Goal: Information Seeking & Learning: Learn about a topic

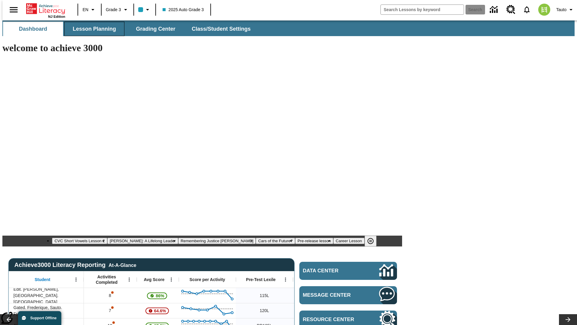
click at [92, 29] on span "Lesson Planning" at bounding box center [94, 29] width 43 height 7
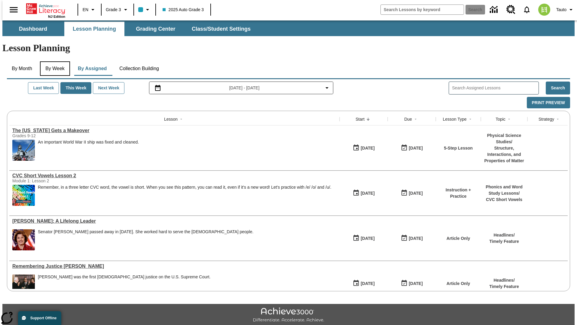
click at [54, 61] on button "By Week" at bounding box center [55, 68] width 30 height 14
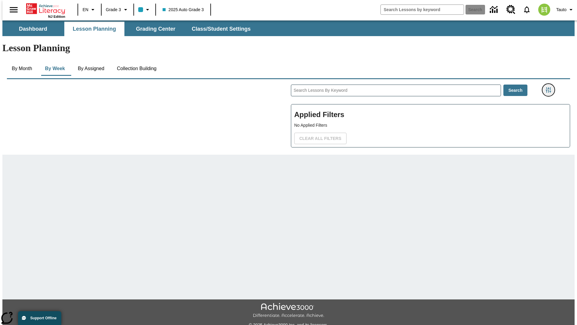
click at [550, 87] on icon "Filters Side menu" at bounding box center [548, 89] width 5 height 5
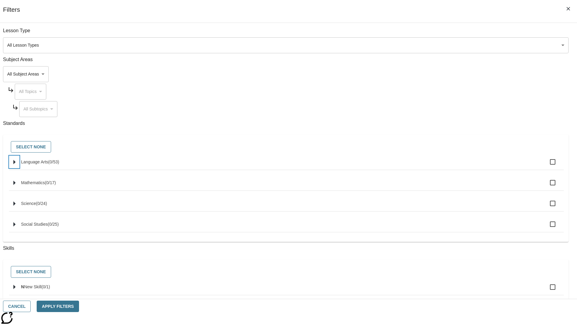
click at [16, 164] on icon "Select standards" at bounding box center [15, 162] width 2 height 5
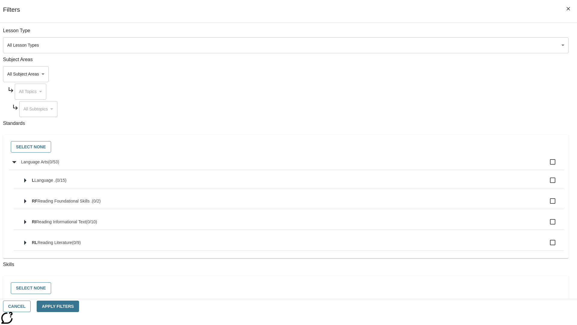
click at [437, 165] on label "Language Arts ( 0 / 53 )" at bounding box center [290, 161] width 538 height 13
click at [547, 165] on input "Language Arts ( 0 / 53 )" at bounding box center [553, 161] width 13 height 13
checkbox input "true"
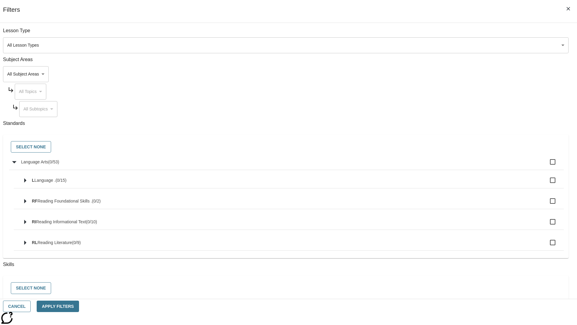
checkbox input "true"
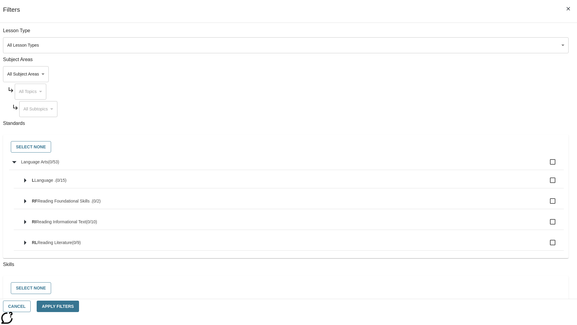
checkbox input "true"
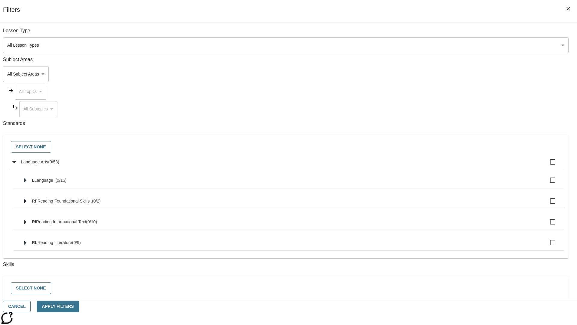
checkbox input "true"
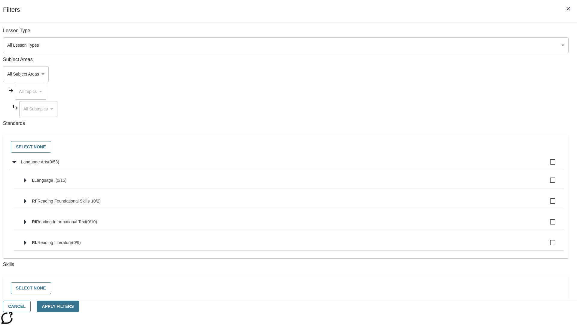
checkbox input "true"
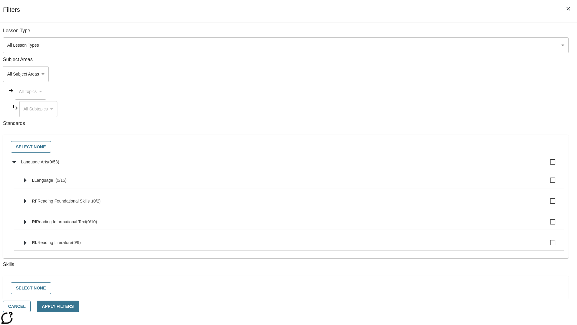
checkbox input "true"
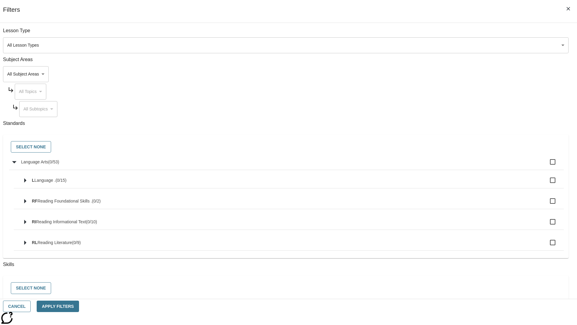
checkbox input "true"
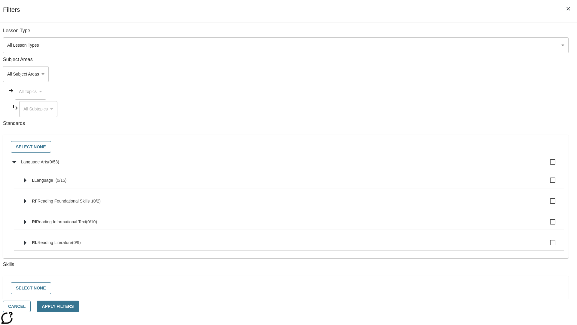
checkbox input "true"
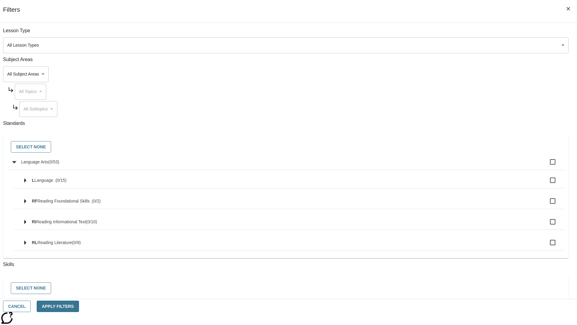
checkbox input "true"
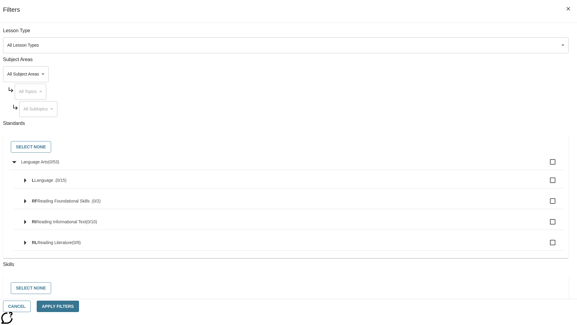
checkbox input "true"
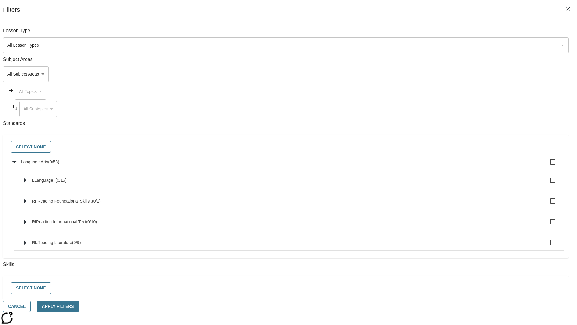
checkbox input "true"
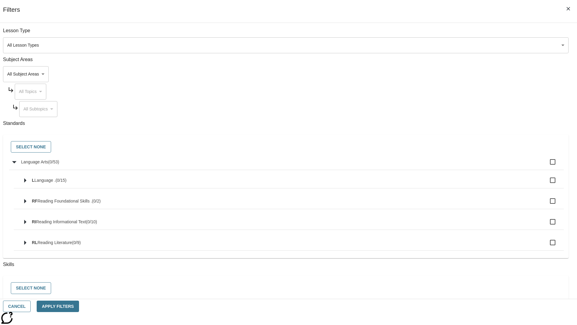
checkbox input "true"
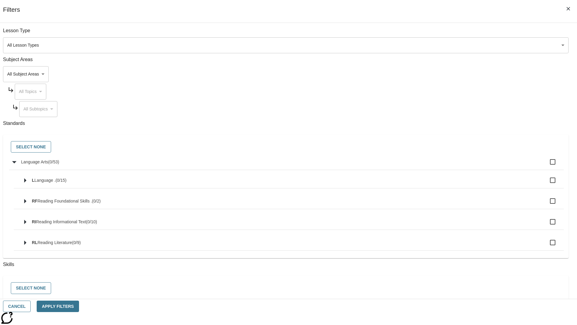
checkbox input "true"
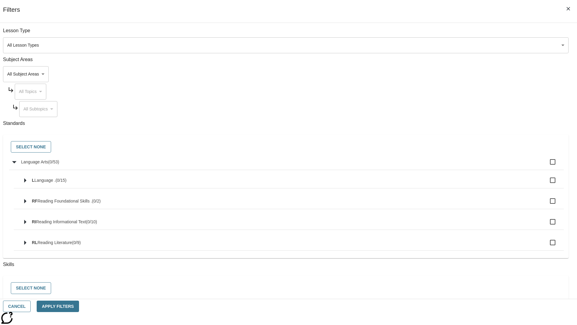
checkbox input "true"
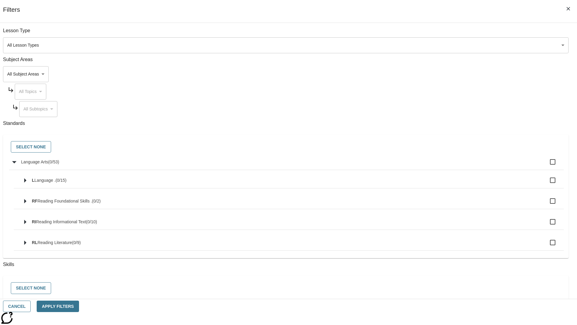
checkbox input "true"
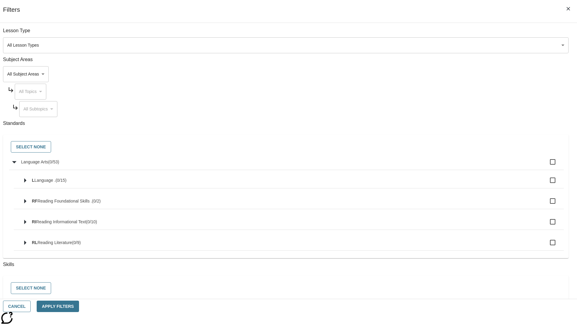
checkbox input "true"
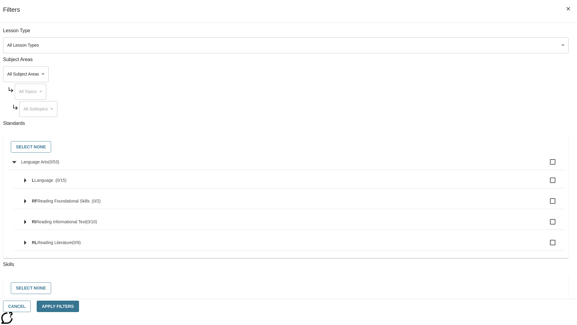
checkbox input "true"
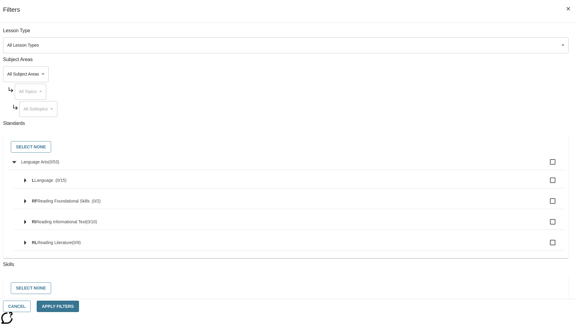
checkbox input "true"
click at [51, 147] on button "Select None" at bounding box center [31, 147] width 40 height 12
checkbox input "false"
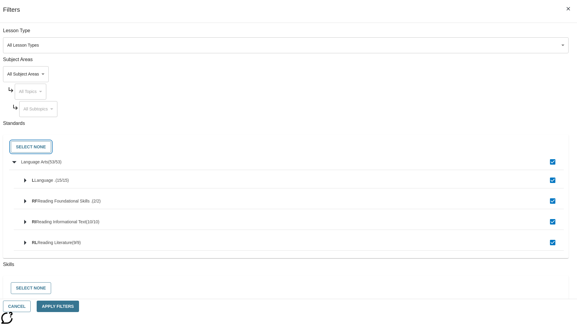
checkbox input "false"
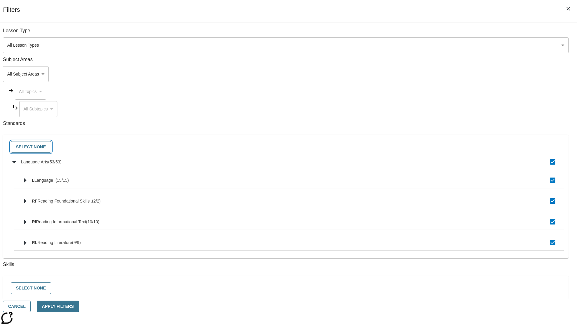
checkbox input "false"
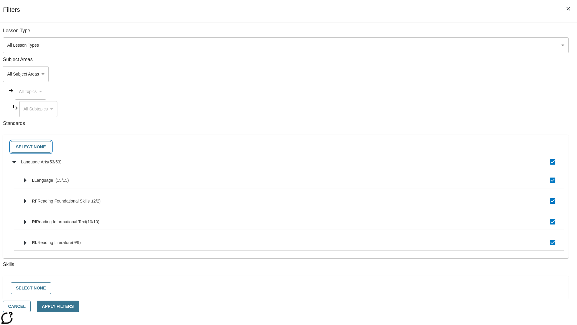
checkbox input "false"
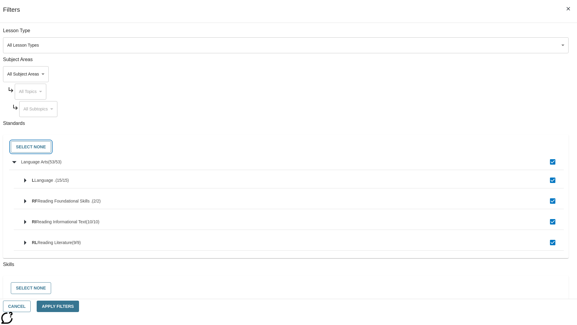
checkbox input "false"
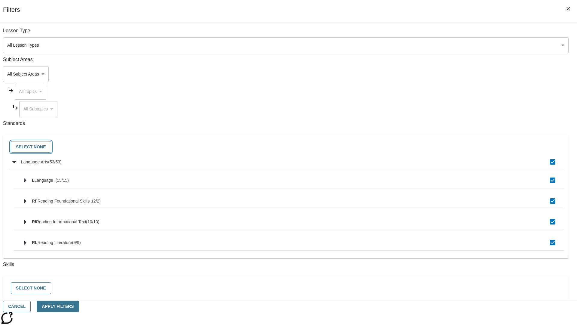
checkbox input "false"
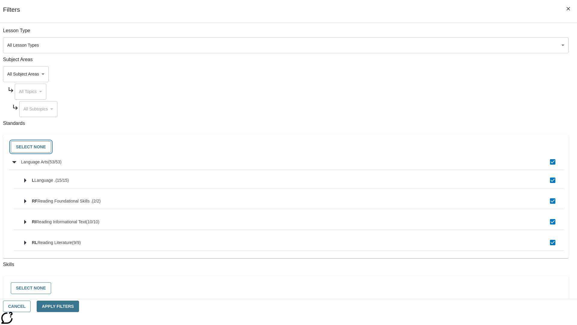
checkbox input "false"
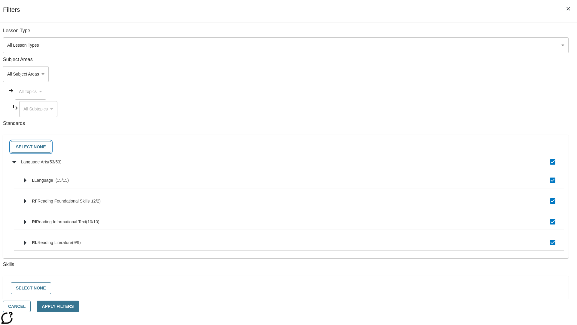
checkbox input "false"
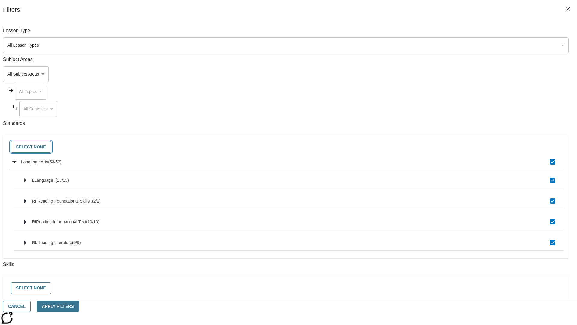
checkbox input "false"
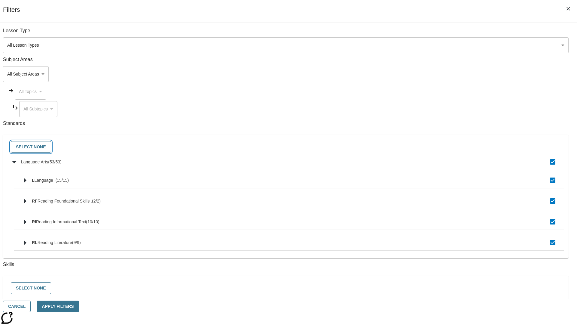
checkbox input "false"
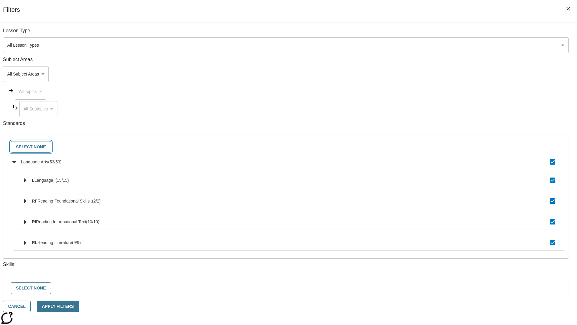
checkbox input "false"
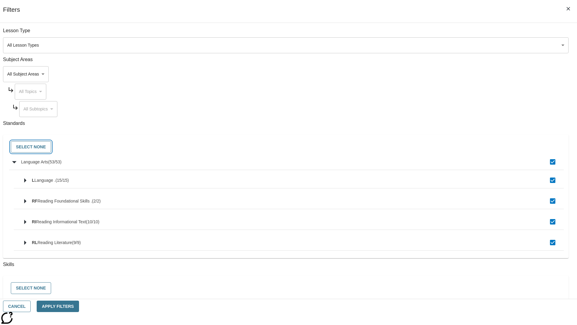
checkbox input "false"
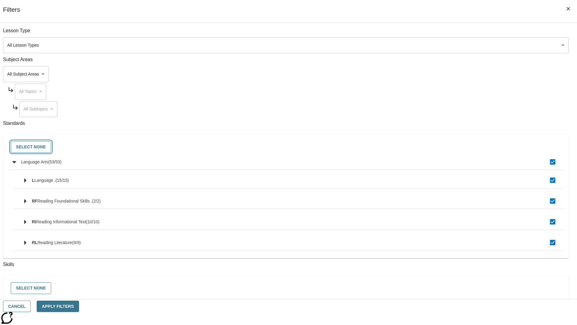
checkbox input "false"
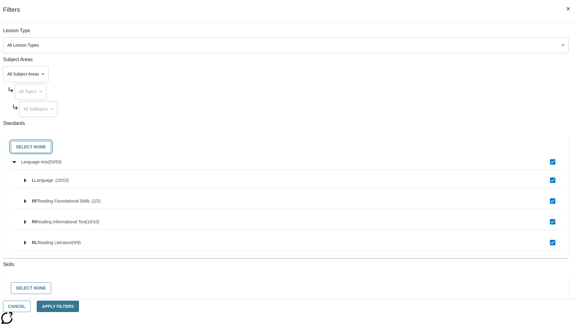
checkbox input "false"
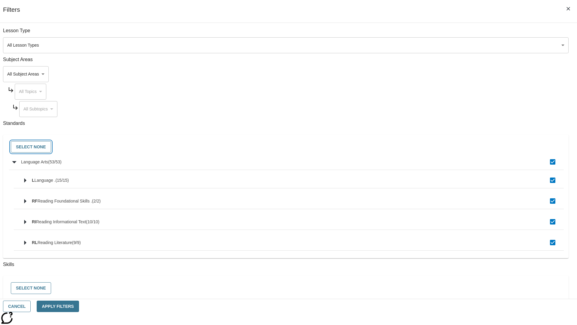
checkbox input "false"
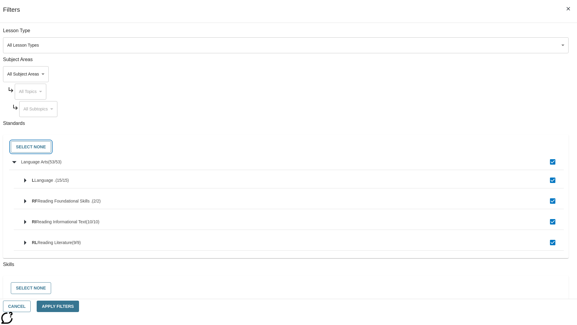
checkbox input "false"
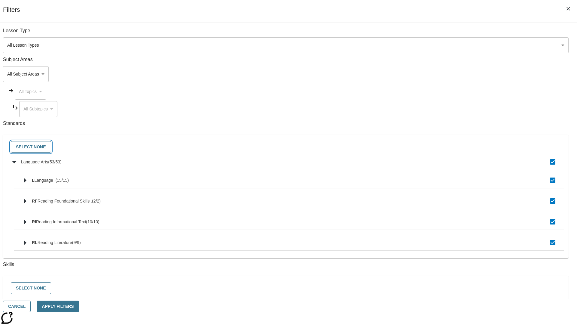
checkbox input "false"
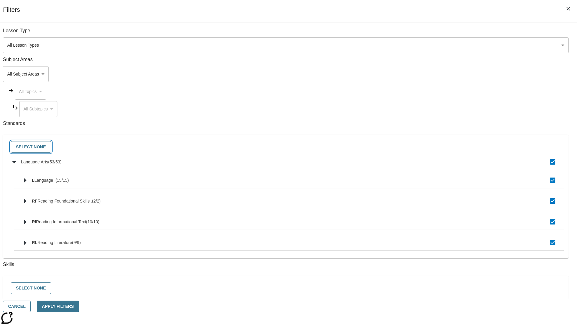
checkbox input "false"
click at [31, 306] on button "Cancel" at bounding box center [17, 306] width 28 height 12
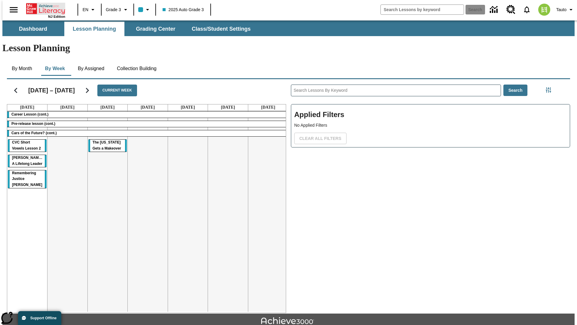
click at [43, 8] on icon "Home" at bounding box center [46, 9] width 40 height 12
